Goal: Task Accomplishment & Management: Manage account settings

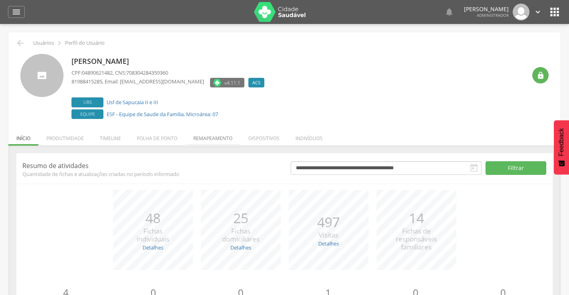
click at [218, 138] on li "Remapeamento" at bounding box center [212, 136] width 55 height 19
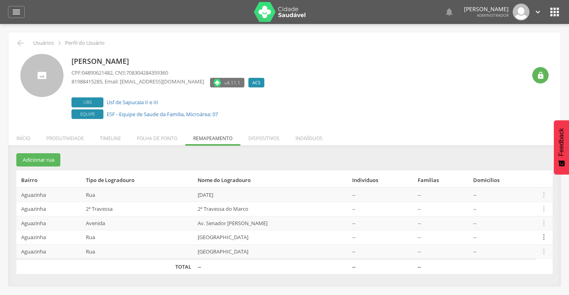
click at [543, 236] on icon "" at bounding box center [543, 237] width 9 height 9
click at [498, 206] on link "Desalocar famílias" at bounding box center [516, 206] width 63 height 10
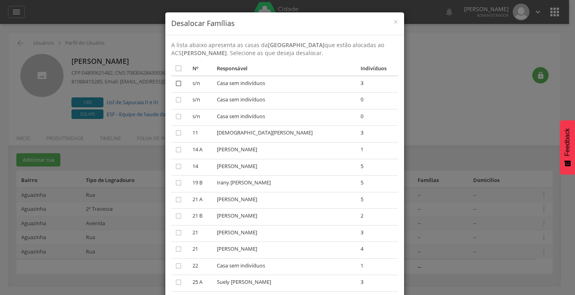
click at [174, 83] on icon "" at bounding box center [178, 83] width 8 height 8
click at [176, 101] on icon "" at bounding box center [178, 100] width 8 height 8
click at [174, 118] on icon "" at bounding box center [178, 117] width 8 height 8
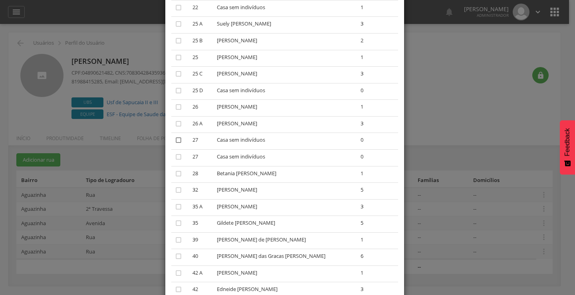
click at [175, 141] on icon "" at bounding box center [178, 140] width 8 height 8
click at [174, 158] on icon "" at bounding box center [178, 157] width 8 height 8
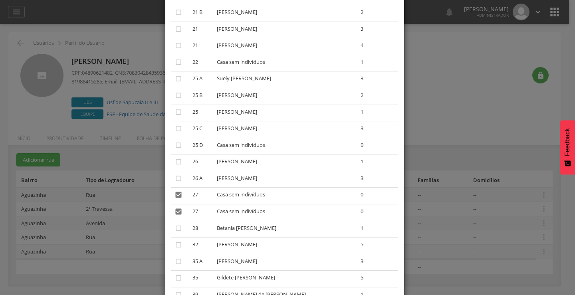
scroll to position [0, 0]
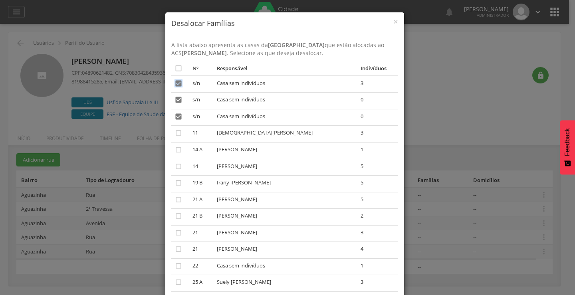
click at [175, 83] on icon "" at bounding box center [178, 83] width 8 height 8
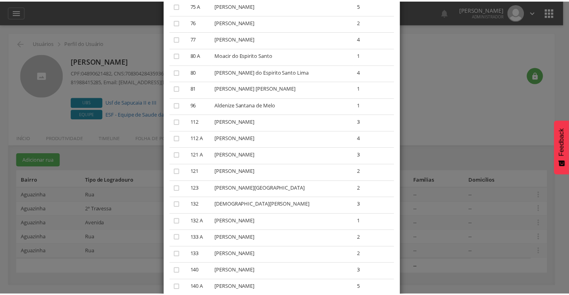
scroll to position [978, 0]
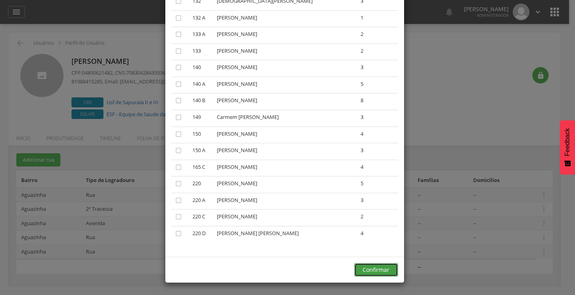
click at [373, 269] on button "Confirmar" at bounding box center [376, 270] width 44 height 14
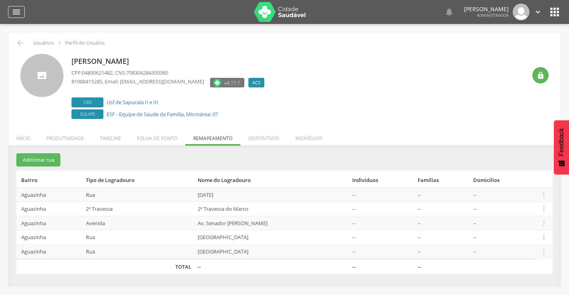
click at [14, 9] on icon "" at bounding box center [17, 12] width 10 height 10
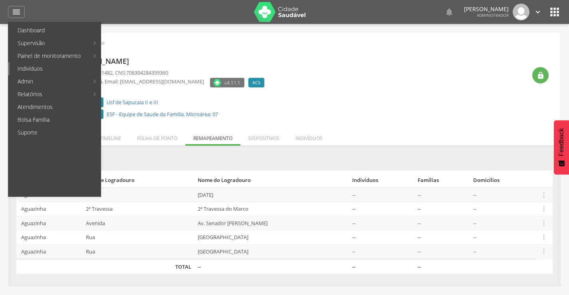
click at [40, 68] on link "Indivíduos" at bounding box center [55, 68] width 91 height 13
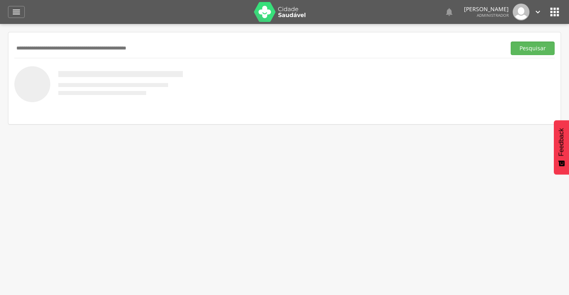
click at [46, 49] on input "text" at bounding box center [258, 49] width 488 height 14
type input "**********"
click at [533, 44] on button "Pesquisar" at bounding box center [533, 49] width 44 height 14
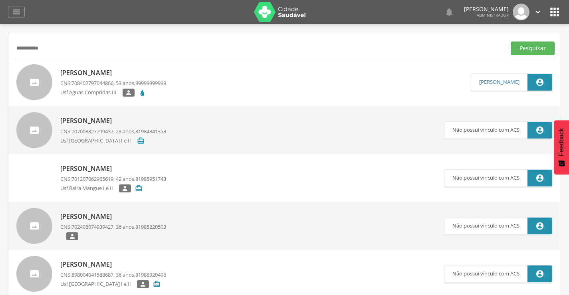
click at [100, 69] on p "[PERSON_NAME]" at bounding box center [113, 72] width 106 height 9
type input "**********"
